Goal: Task Accomplishment & Management: Use online tool/utility

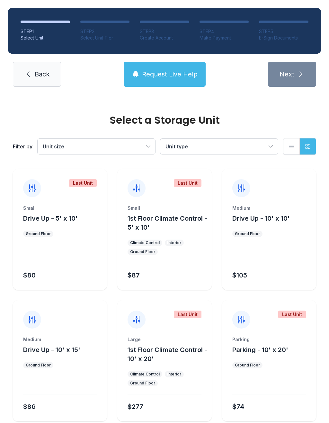
click at [38, 78] on span "Back" at bounding box center [42, 74] width 15 height 9
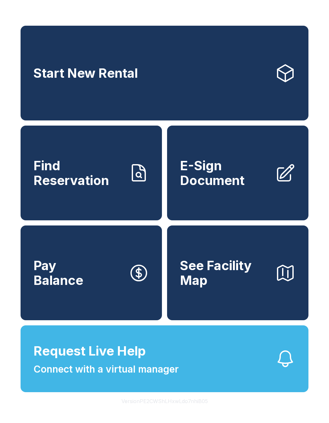
click at [39, 95] on link "Start New Rental" at bounding box center [165, 73] width 288 height 95
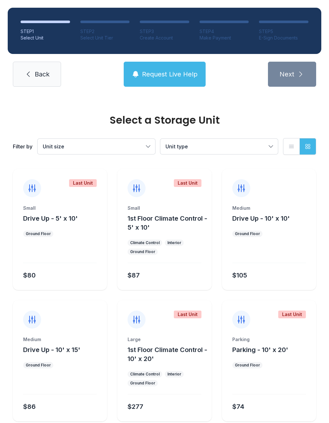
click at [25, 82] on link "Back" at bounding box center [37, 74] width 48 height 25
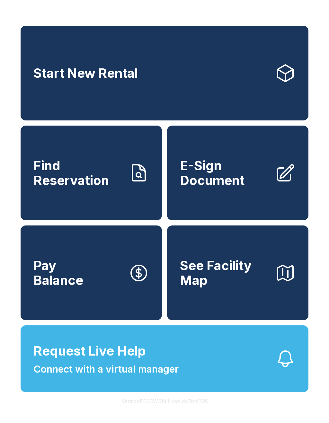
click at [40, 188] on span "Find Reservation" at bounding box center [78, 172] width 90 height 29
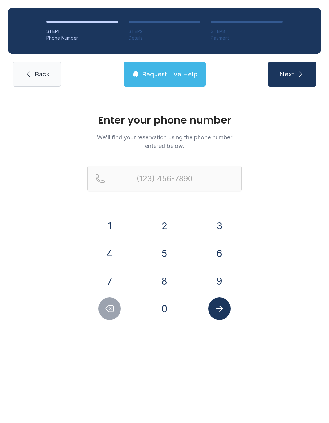
click at [147, 78] on span "Request Live Help" at bounding box center [170, 74] width 56 height 9
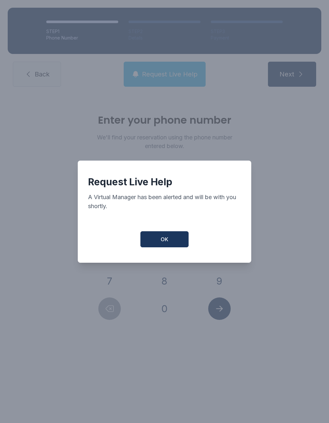
click at [151, 240] on button "OK" at bounding box center [164, 239] width 48 height 16
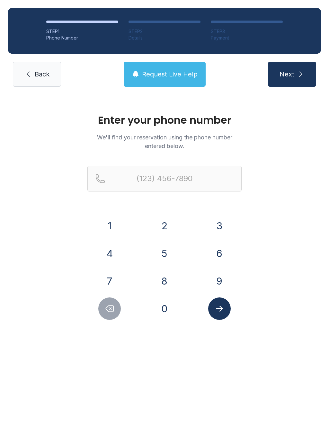
click at [60, 259] on div "Enter your phone number We'll find your reservation using the phone number ente…" at bounding box center [164, 219] width 329 height 251
click at [28, 86] on link "Back" at bounding box center [37, 74] width 48 height 25
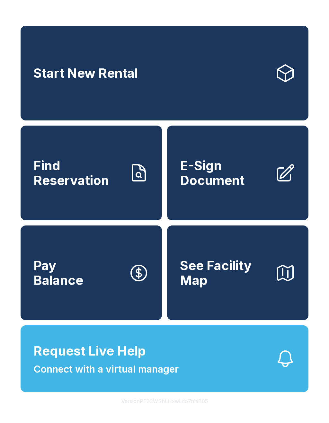
click at [150, 376] on span "Connect with a virtual manager" at bounding box center [105, 369] width 145 height 14
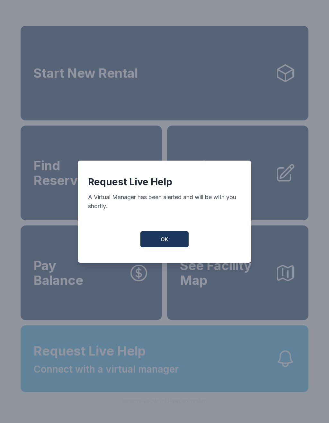
click at [175, 245] on button "OK" at bounding box center [164, 239] width 48 height 16
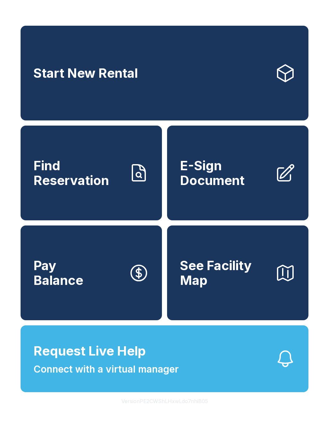
click at [134, 376] on span "Connect with a virtual manager" at bounding box center [105, 369] width 145 height 14
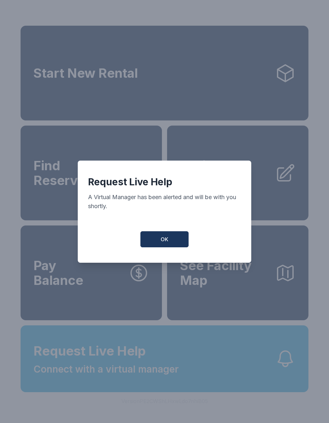
click at [164, 239] on span "OK" at bounding box center [165, 239] width 8 height 8
